Goal: Contribute content: Contribute content

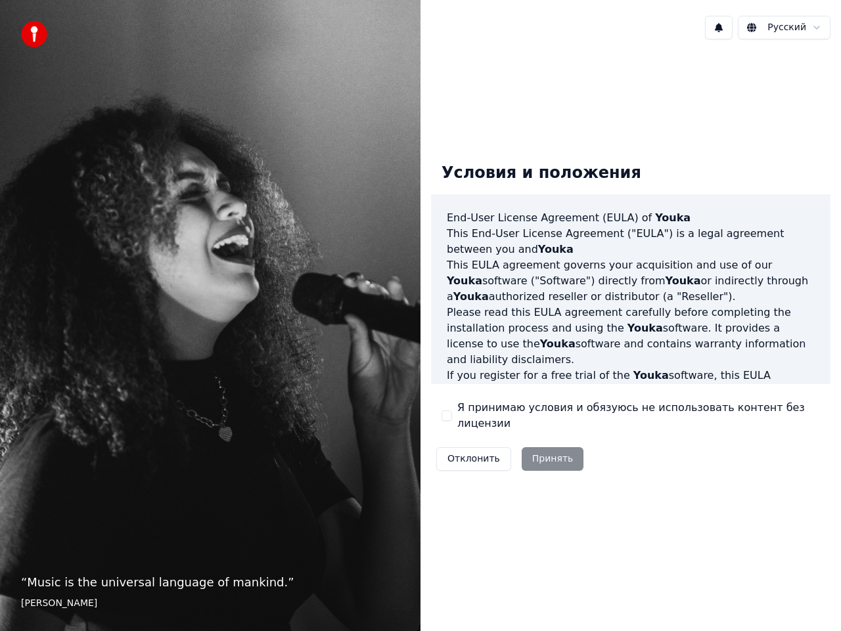
click at [533, 456] on div "Отклонить Принять" at bounding box center [510, 459] width 158 height 34
click at [493, 414] on label "Я принимаю условия и обязуюсь не использовать контент без лицензии" at bounding box center [638, 416] width 363 height 32
click at [452, 414] on button "Я принимаю условия и обязуюсь не использовать контент без лицензии" at bounding box center [446, 416] width 11 height 11
click at [553, 451] on button "Принять" at bounding box center [553, 459] width 62 height 24
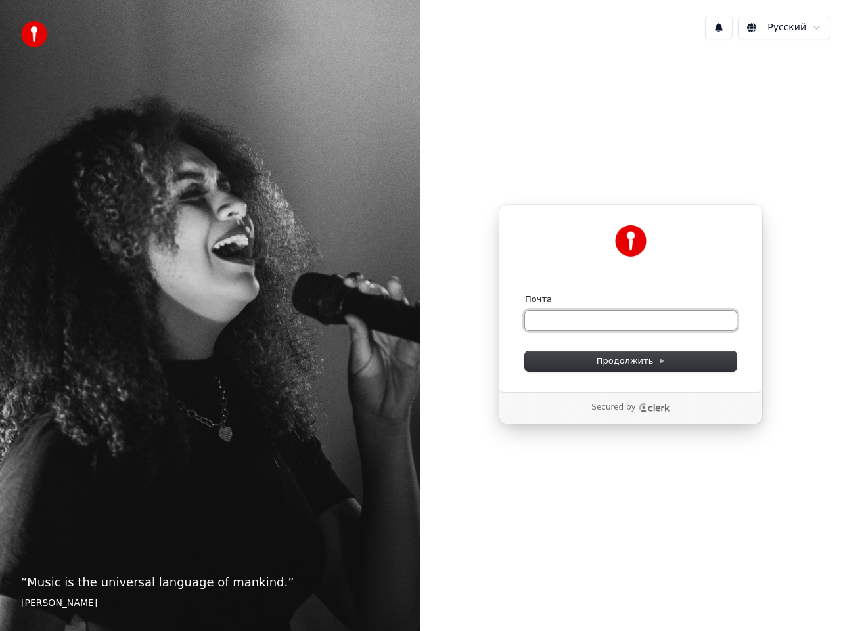
click at [568, 324] on input "Почта" at bounding box center [631, 321] width 212 height 20
type input "*"
click at [629, 354] on button "Продолжить" at bounding box center [631, 361] width 212 height 20
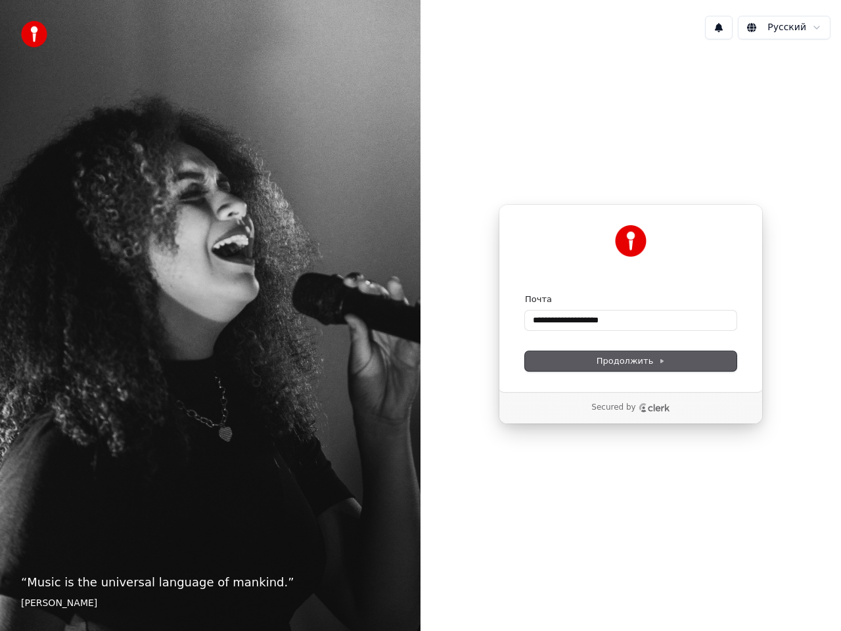
type input "**********"
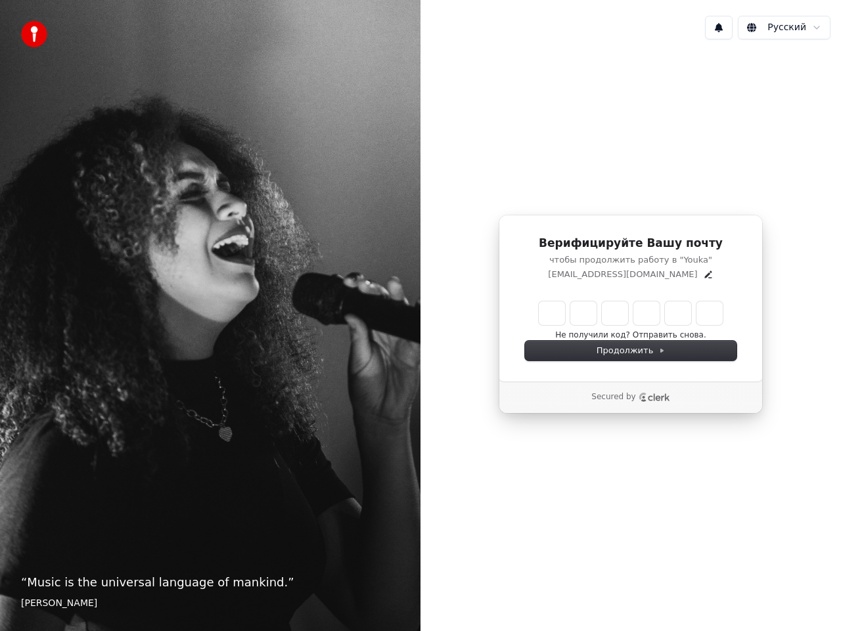
click at [545, 319] on input "Enter verification code" at bounding box center [631, 314] width 184 height 24
type input "******"
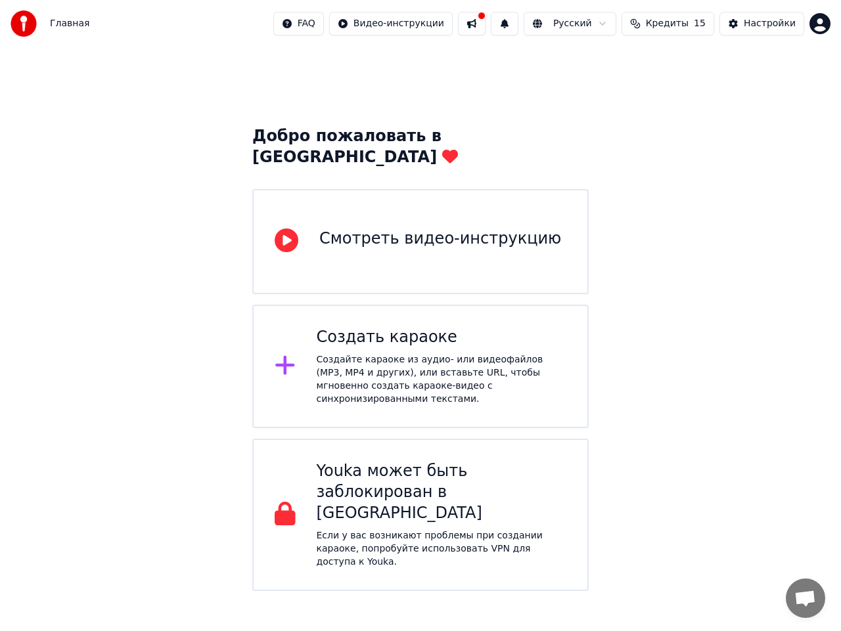
click at [416, 330] on div "Создать караоке Создайте караоке из аудио- или видеофайлов (MP3, MP4 и других),…" at bounding box center [442, 366] width 250 height 79
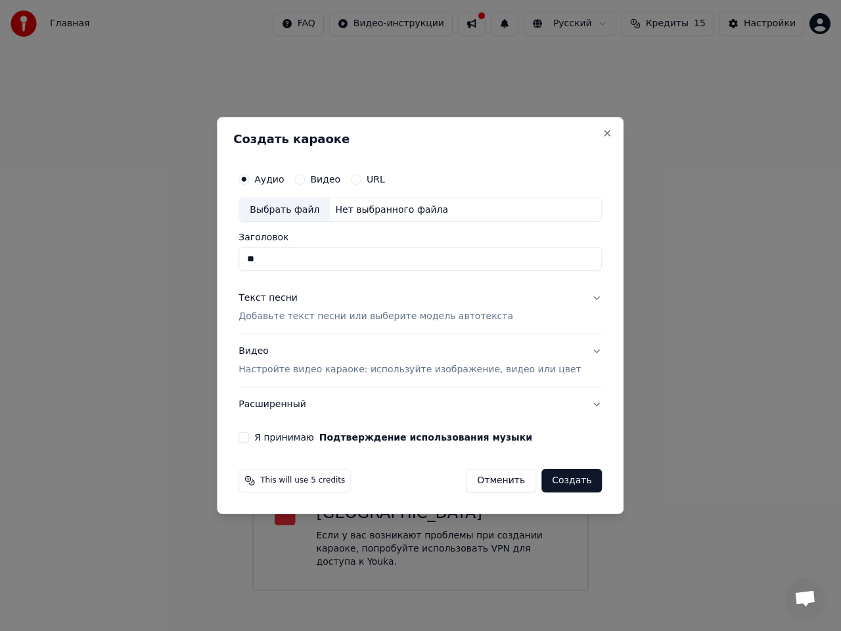
type input "*"
type input "****"
click at [527, 301] on button "Текст песни Добавьте текст песни или выберите модель автотекста" at bounding box center [419, 308] width 363 height 53
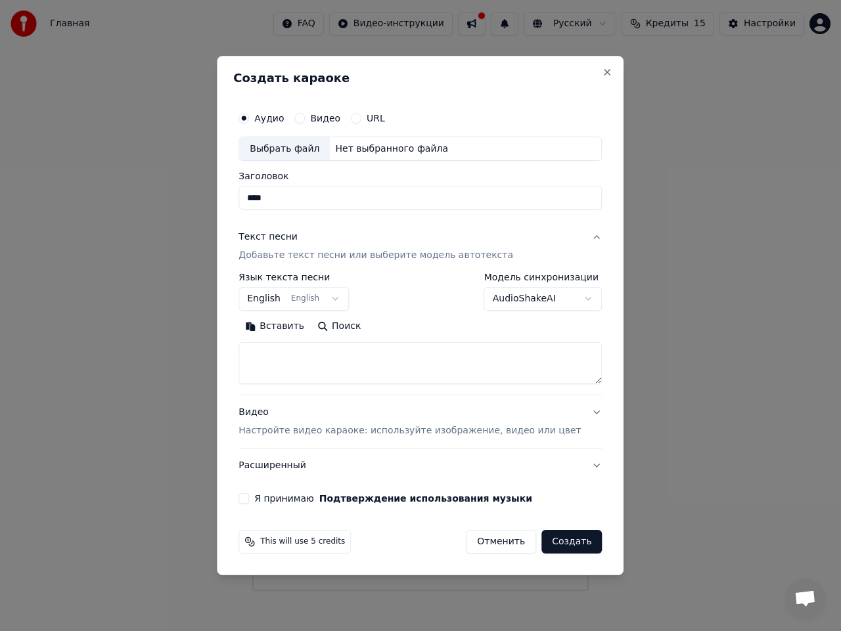
click at [318, 369] on textarea at bounding box center [419, 364] width 363 height 42
paste textarea "**********"
type textarea "**********"
click at [295, 326] on button "Поиск" at bounding box center [266, 327] width 57 height 21
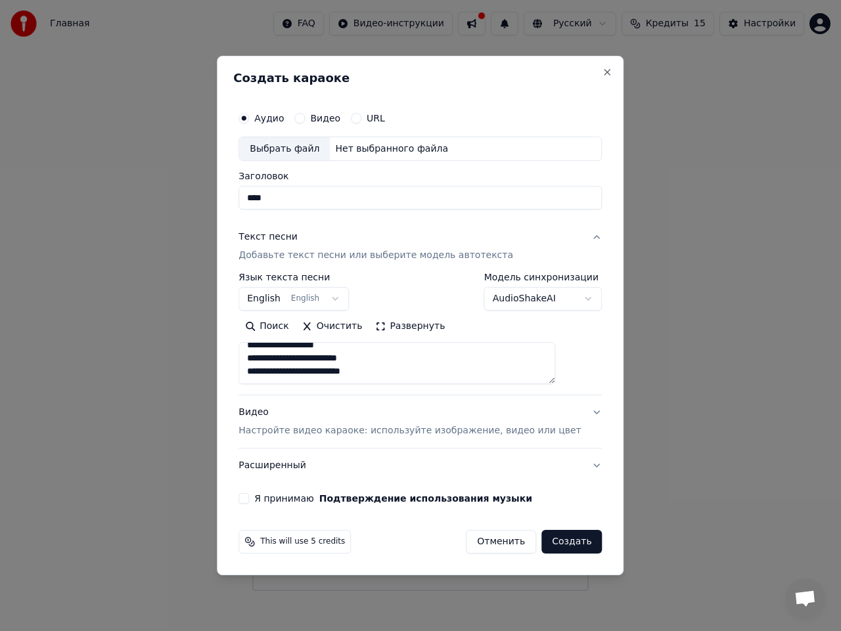
click at [543, 545] on button "Создать" at bounding box center [571, 542] width 60 height 24
select select "**"
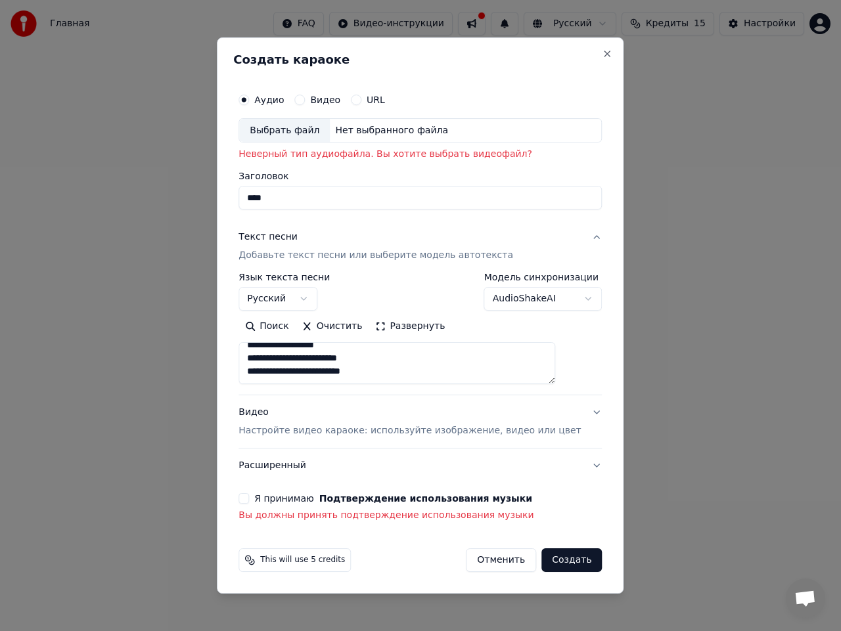
click at [249, 498] on button "Я принимаю Подтверждение использования музыки" at bounding box center [243, 498] width 11 height 11
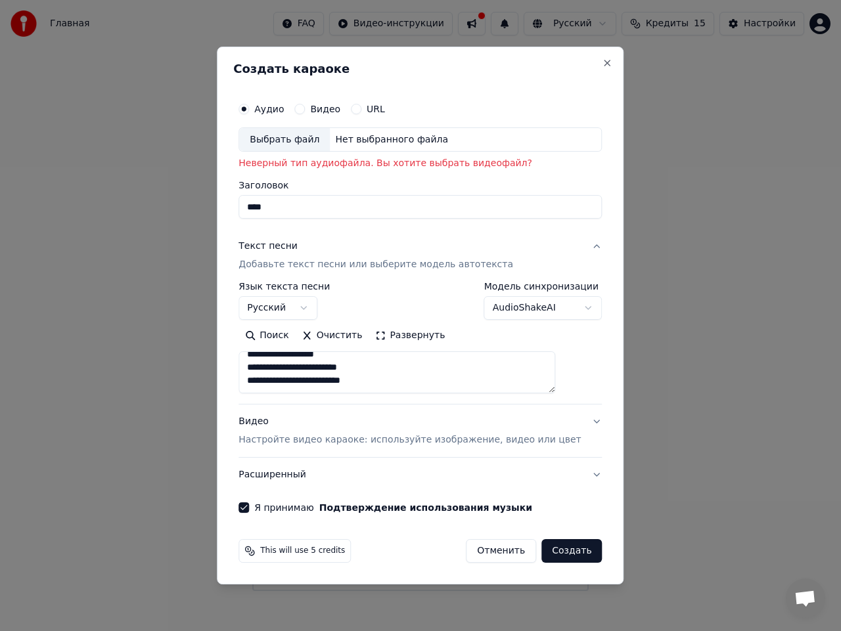
click at [552, 556] on button "Создать" at bounding box center [571, 551] width 60 height 24
click at [371, 136] on div "Нет выбранного файла" at bounding box center [392, 139] width 124 height 13
click at [283, 112] on label "Аудио" at bounding box center [269, 108] width 30 height 9
click at [249, 112] on button "Аудио" at bounding box center [243, 109] width 11 height 11
click at [361, 110] on button "URL" at bounding box center [356, 109] width 11 height 11
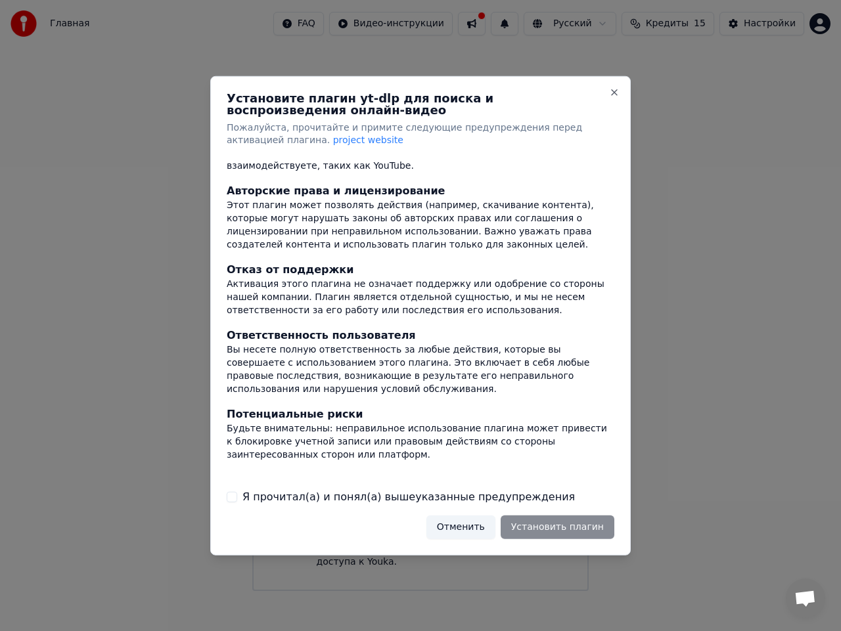
scroll to position [81, 0]
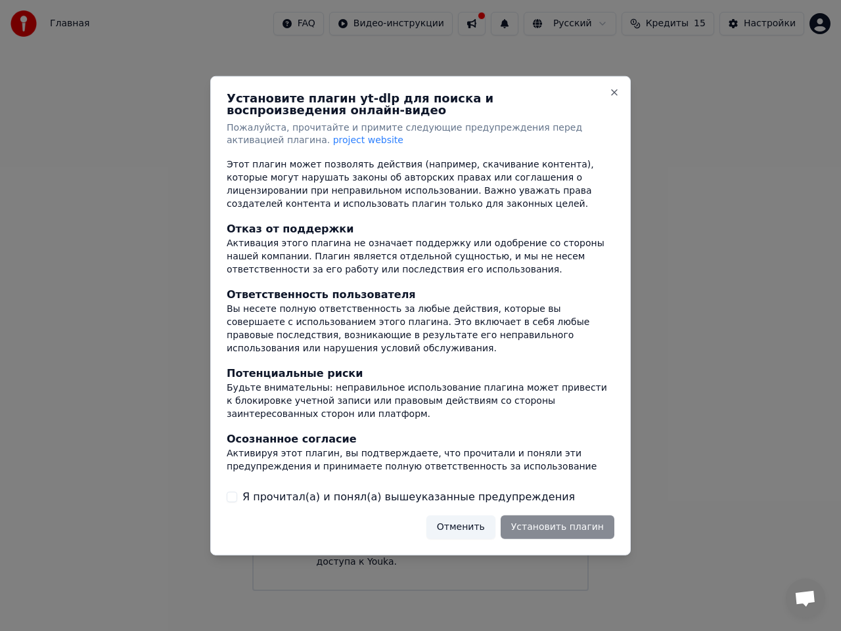
drag, startPoint x: 357, startPoint y: 499, endPoint x: 428, endPoint y: 514, distance: 72.0
click at [358, 499] on label "Я прочитал(а) и понял(а) вышеуказанные предупреждения" at bounding box center [408, 497] width 332 height 16
click at [237, 499] on button "Я прочитал(а) и понял(а) вышеуказанные предупреждения" at bounding box center [232, 497] width 11 height 11
click at [574, 541] on div "Установите плагин yt-dlp для поиска и воспроизведения онлайн-видео Пожалуйста, …" at bounding box center [420, 316] width 420 height 480
click at [564, 536] on button "Установить плагин" at bounding box center [558, 528] width 114 height 24
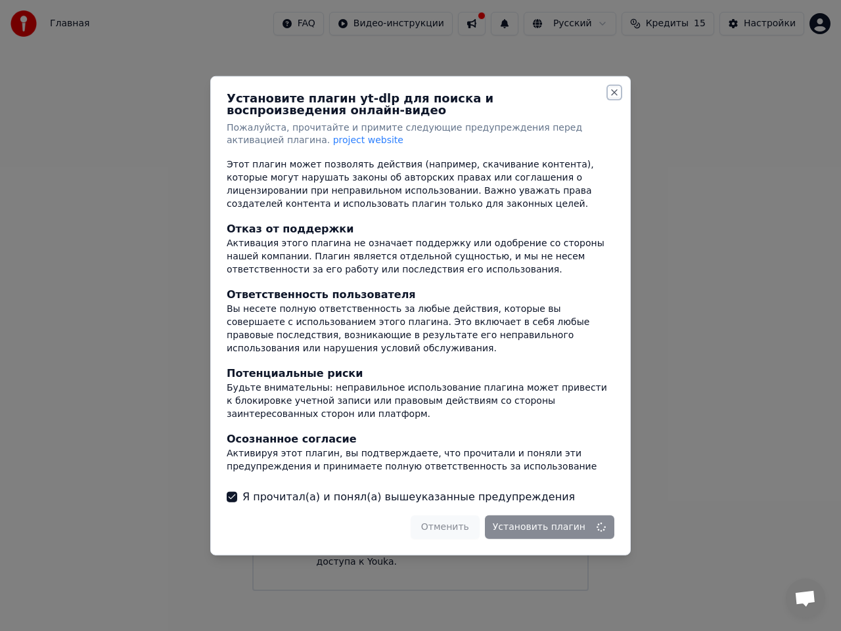
click at [612, 93] on button "Close" at bounding box center [614, 92] width 11 height 11
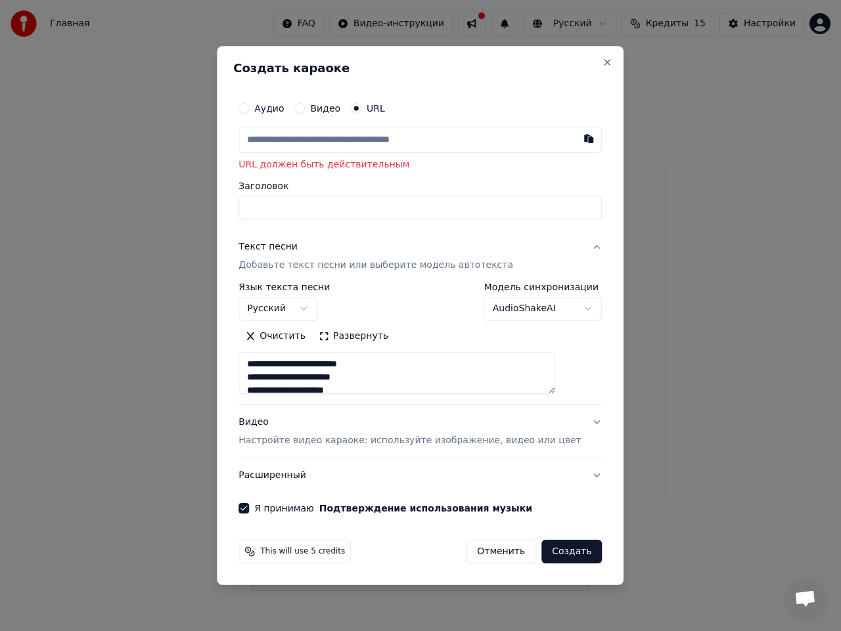
click at [249, 106] on button "Аудио" at bounding box center [243, 108] width 11 height 11
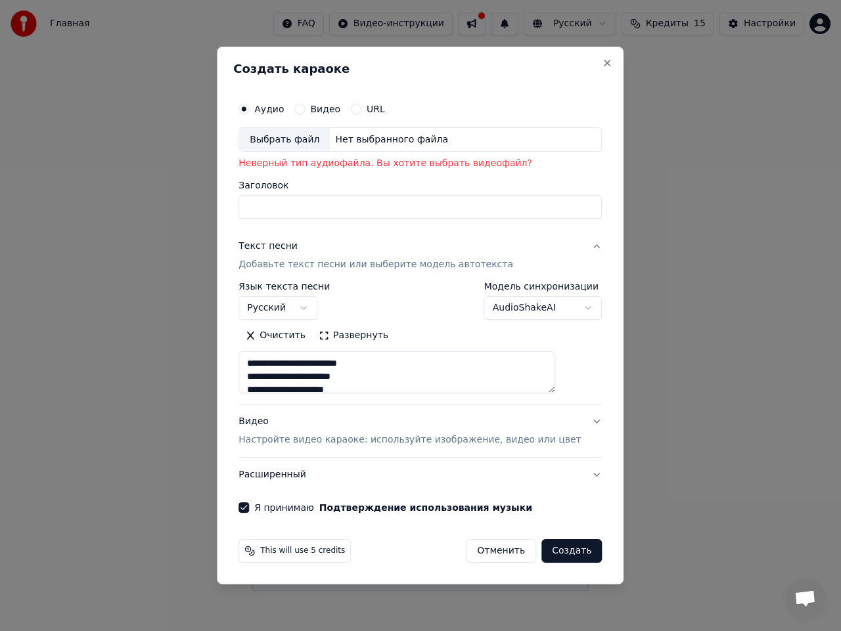
click at [384, 139] on div "Нет выбранного файла" at bounding box center [392, 139] width 124 height 13
click at [356, 137] on div "Нет выбранного файла" at bounding box center [392, 139] width 124 height 13
click at [369, 137] on div "Нет выбранного файла" at bounding box center [392, 139] width 124 height 13
click at [324, 196] on input "Заголовок" at bounding box center [419, 208] width 363 height 24
type input "*****"
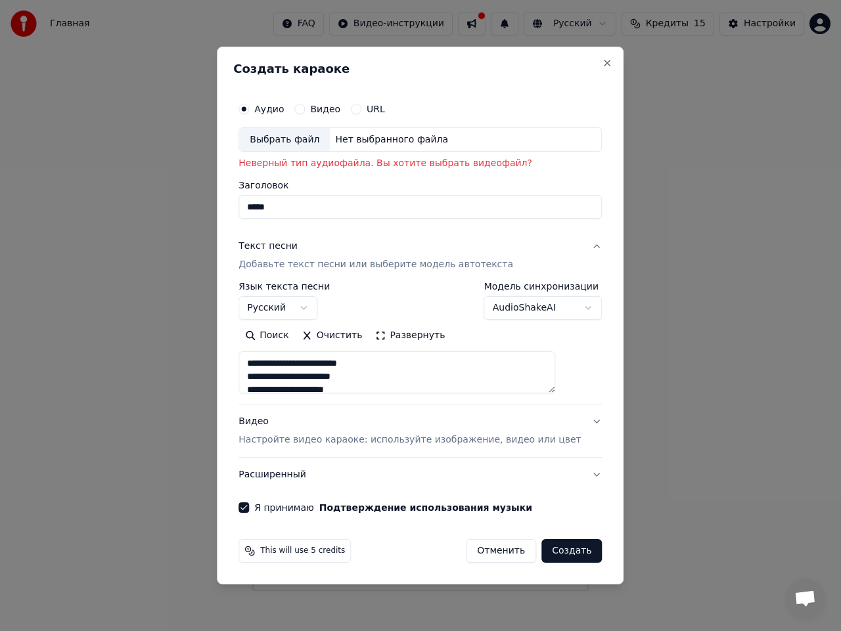
click at [380, 143] on div "Нет выбранного файла" at bounding box center [392, 139] width 124 height 13
click at [547, 556] on button "Создать" at bounding box center [571, 551] width 60 height 24
click at [327, 104] on div "Видео" at bounding box center [317, 109] width 46 height 11
drag, startPoint x: 328, startPoint y: 111, endPoint x: 334, endPoint y: 118, distance: 8.4
click at [329, 111] on div "Видео" at bounding box center [317, 109] width 46 height 11
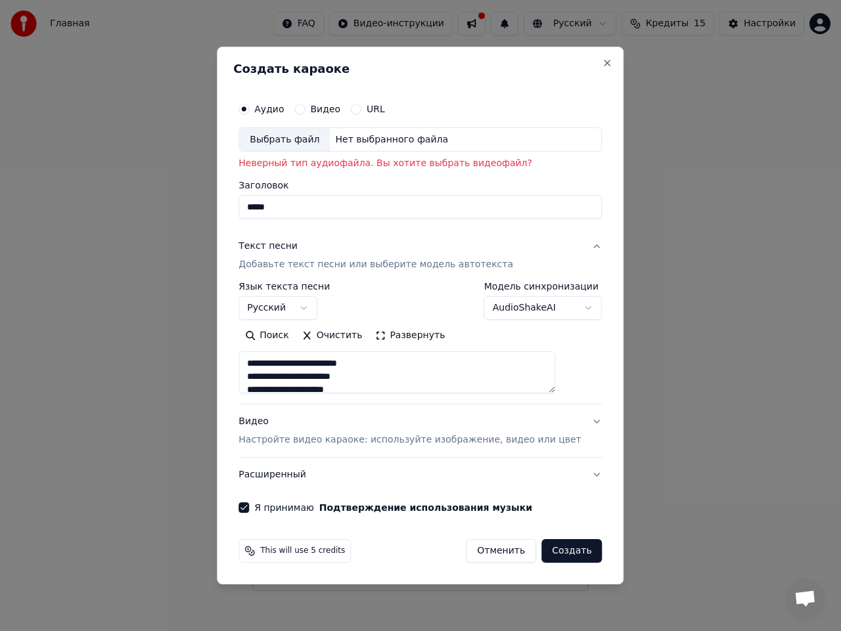
click at [305, 111] on button "Видео" at bounding box center [299, 109] width 11 height 11
click at [363, 139] on div "Нет выбранного файла" at bounding box center [392, 139] width 124 height 13
